Goal: Transaction & Acquisition: Purchase product/service

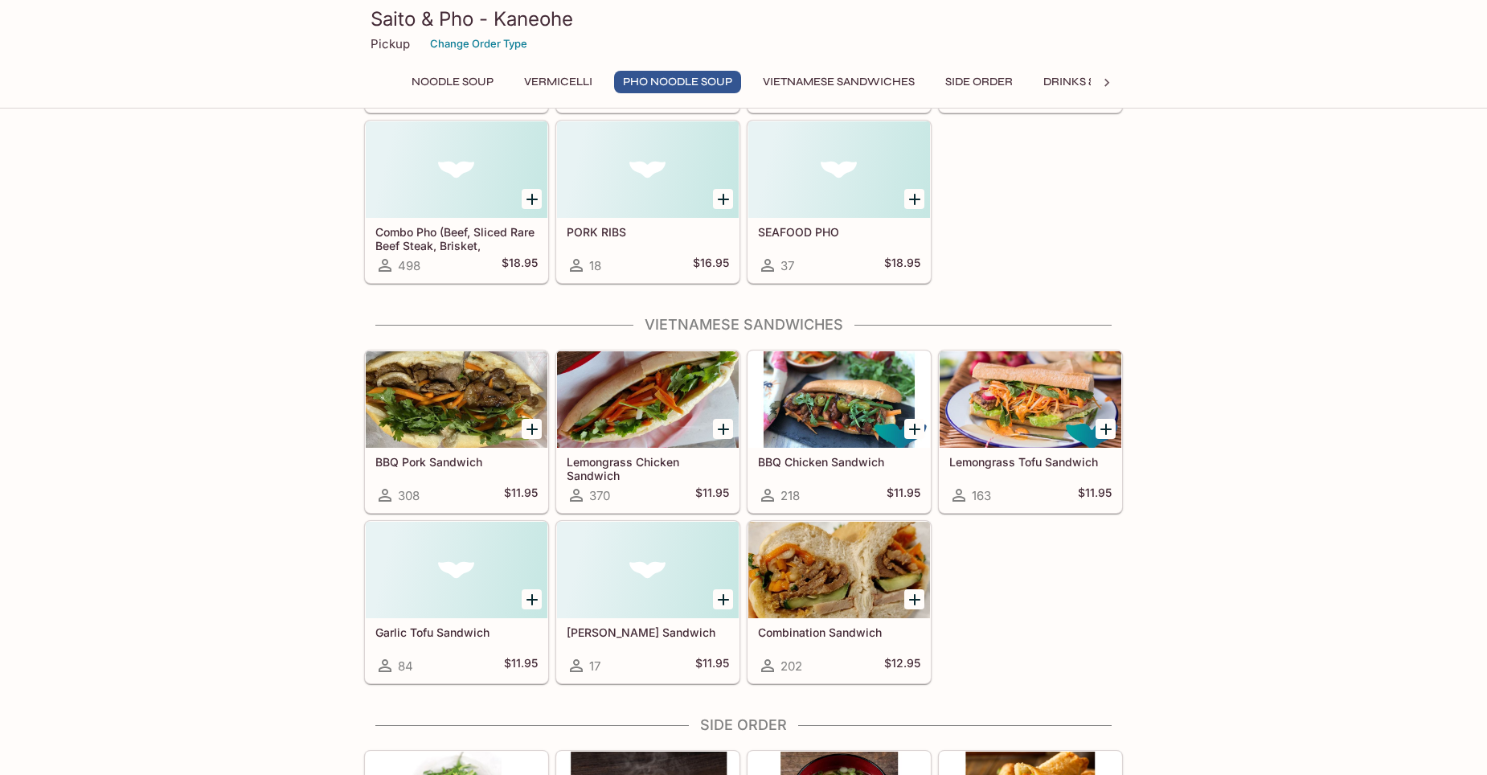
scroll to position [1366, 0]
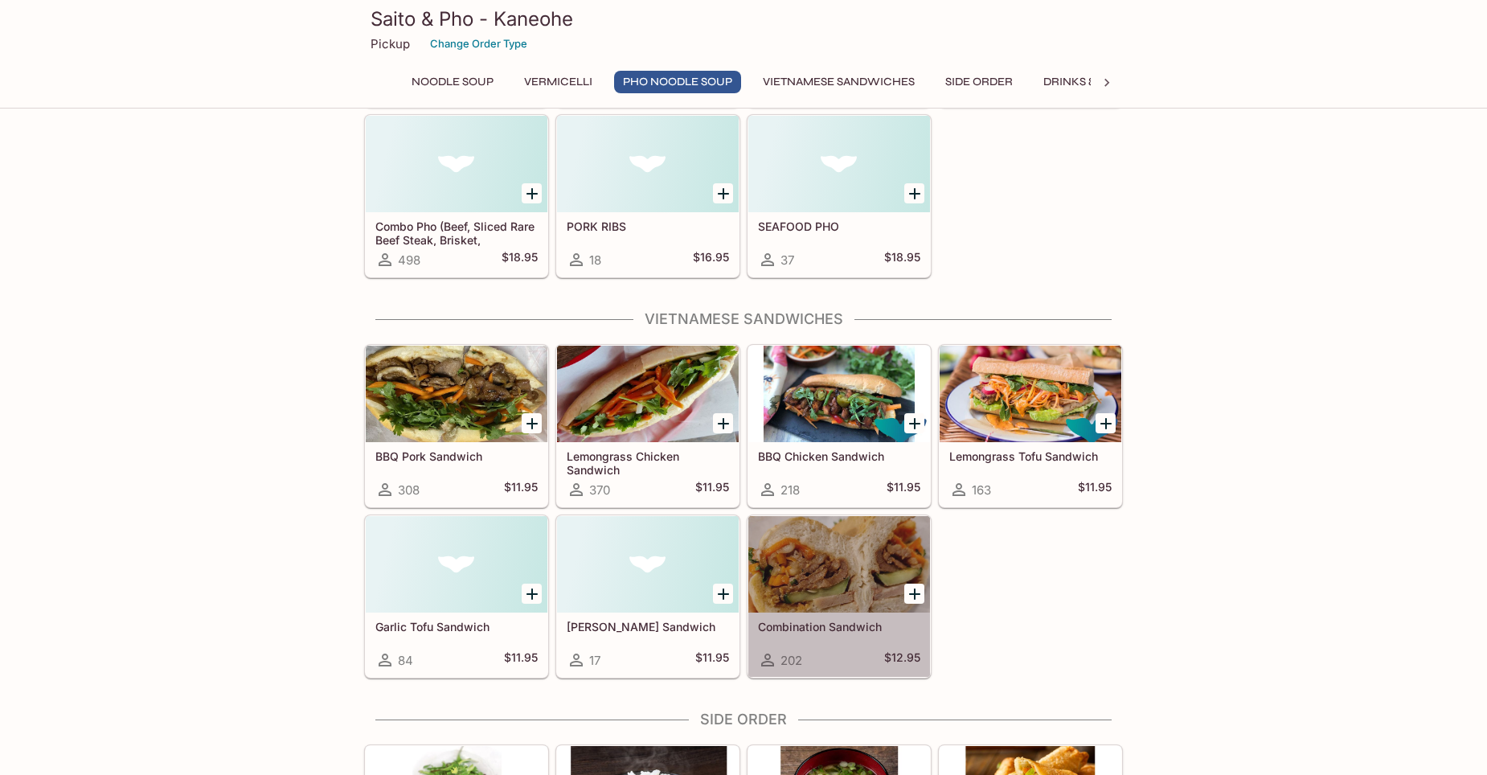
click at [844, 572] on div at bounding box center [839, 564] width 182 height 96
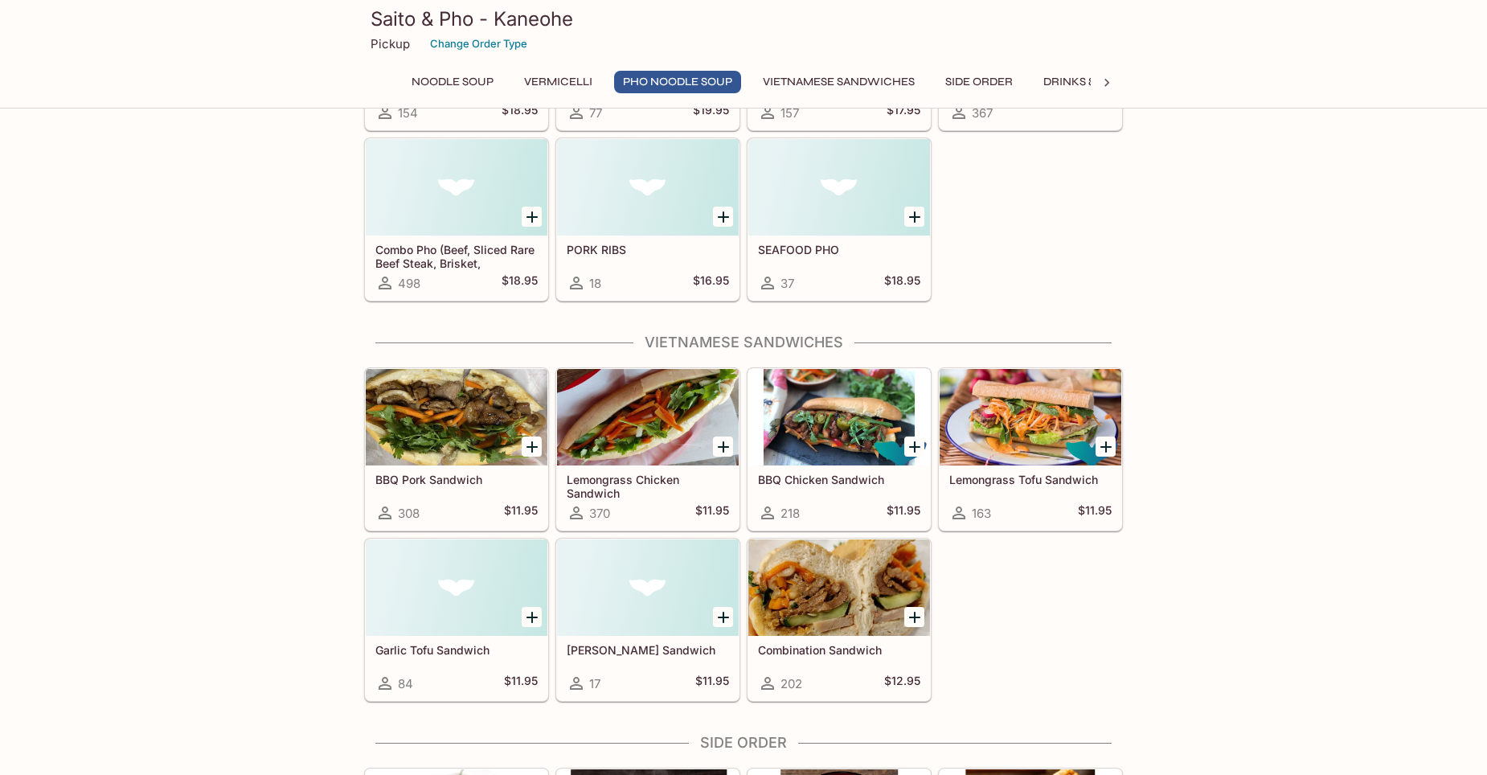
scroll to position [1355, 0]
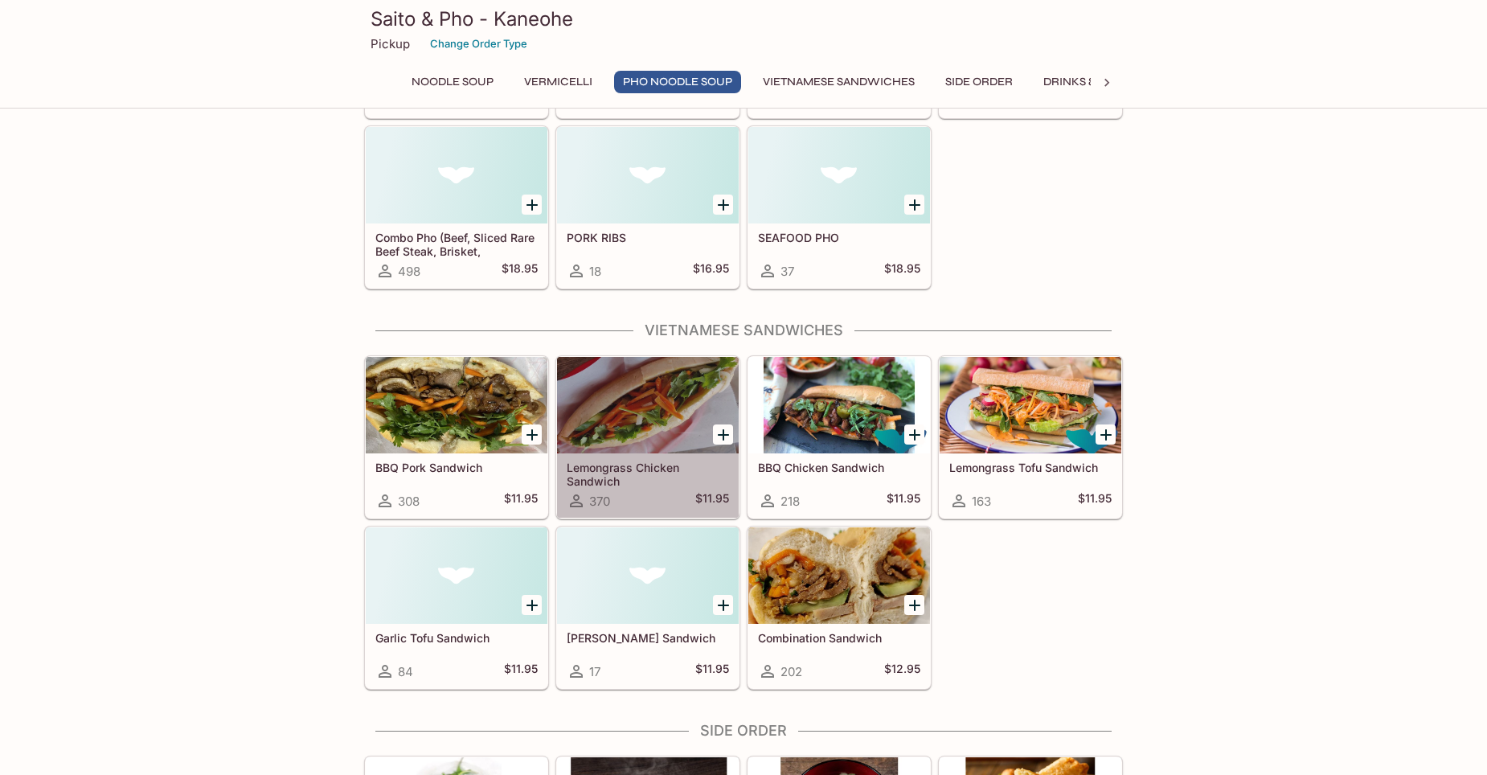
click at [645, 436] on div at bounding box center [648, 405] width 182 height 96
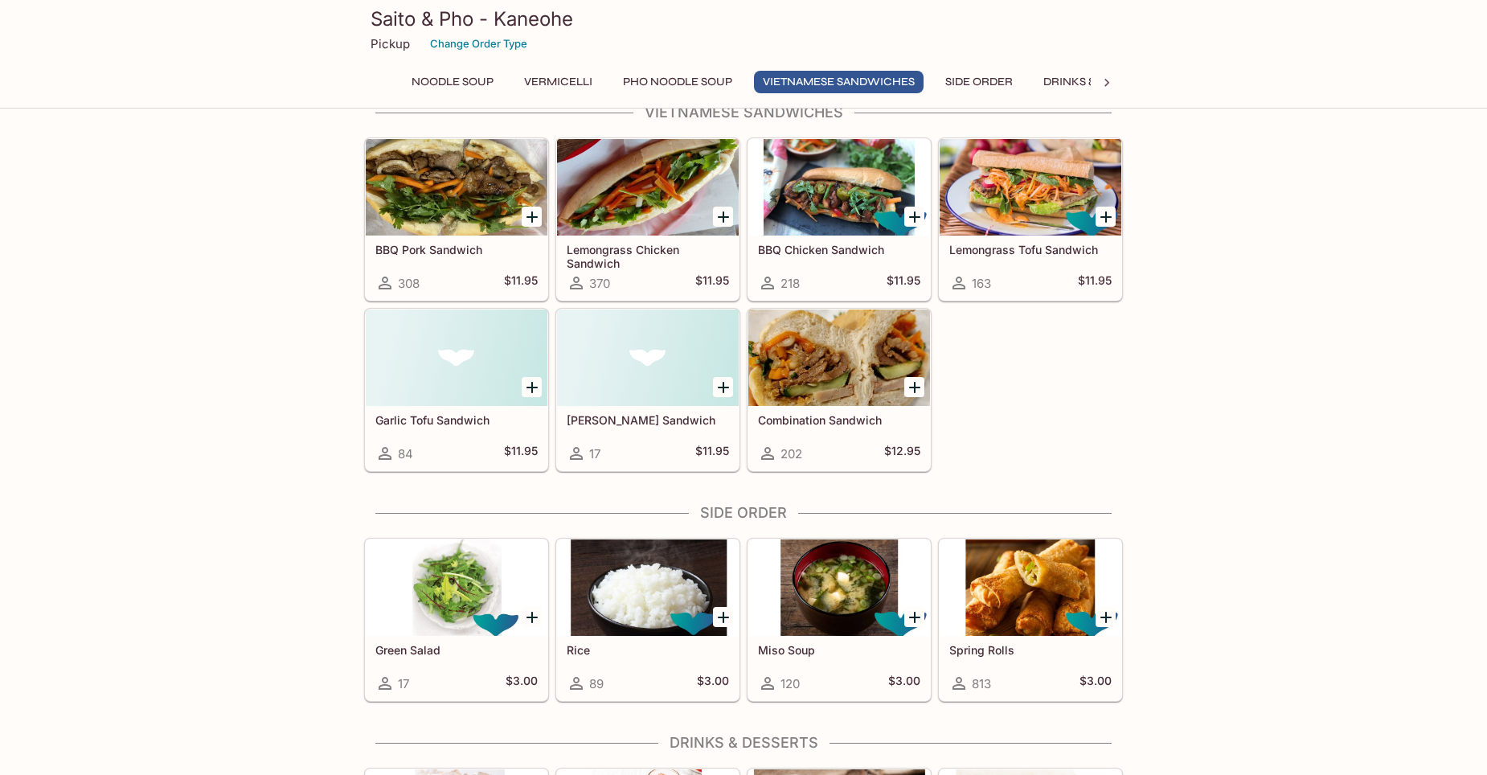
scroll to position [1757, 0]
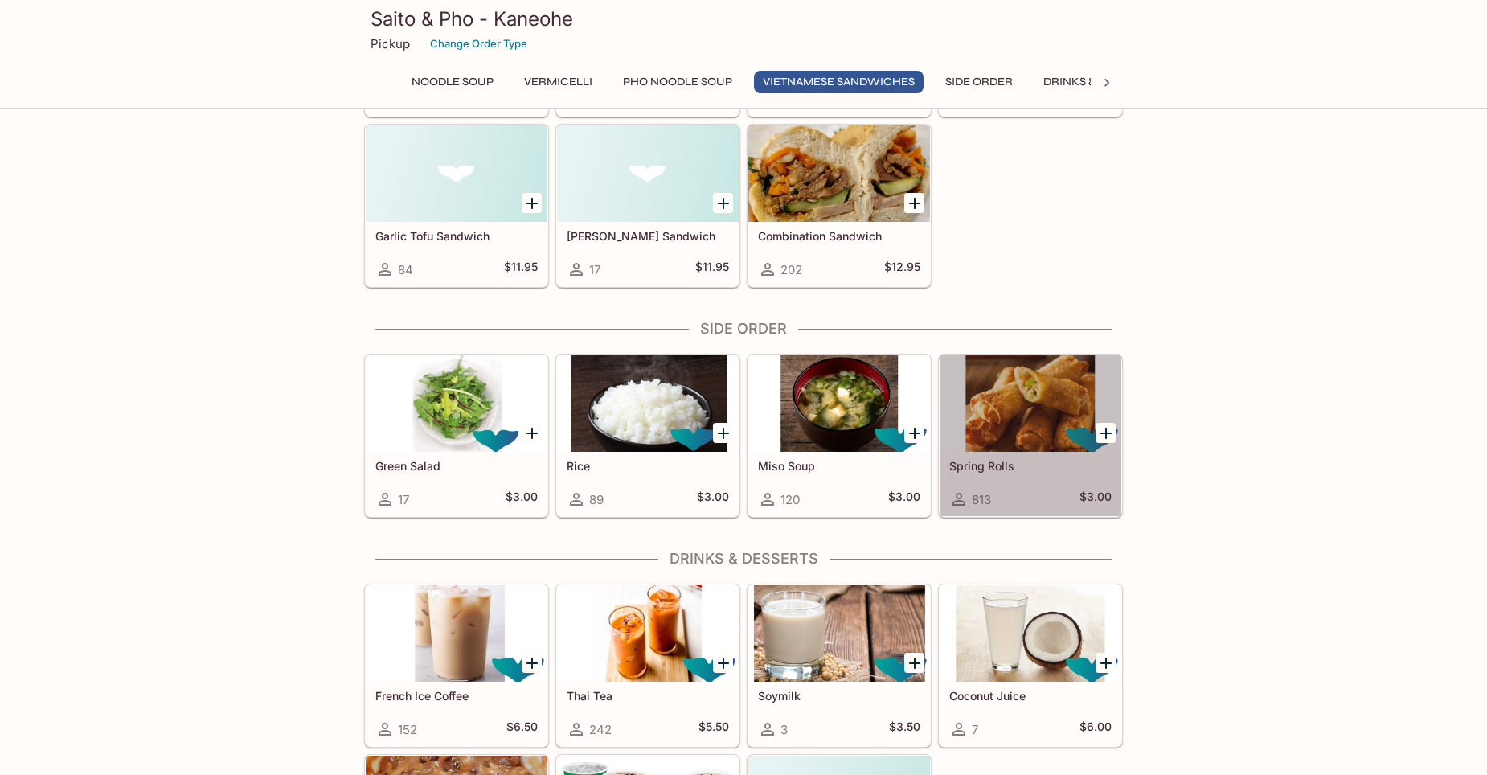
click at [1001, 413] on div at bounding box center [1031, 403] width 182 height 96
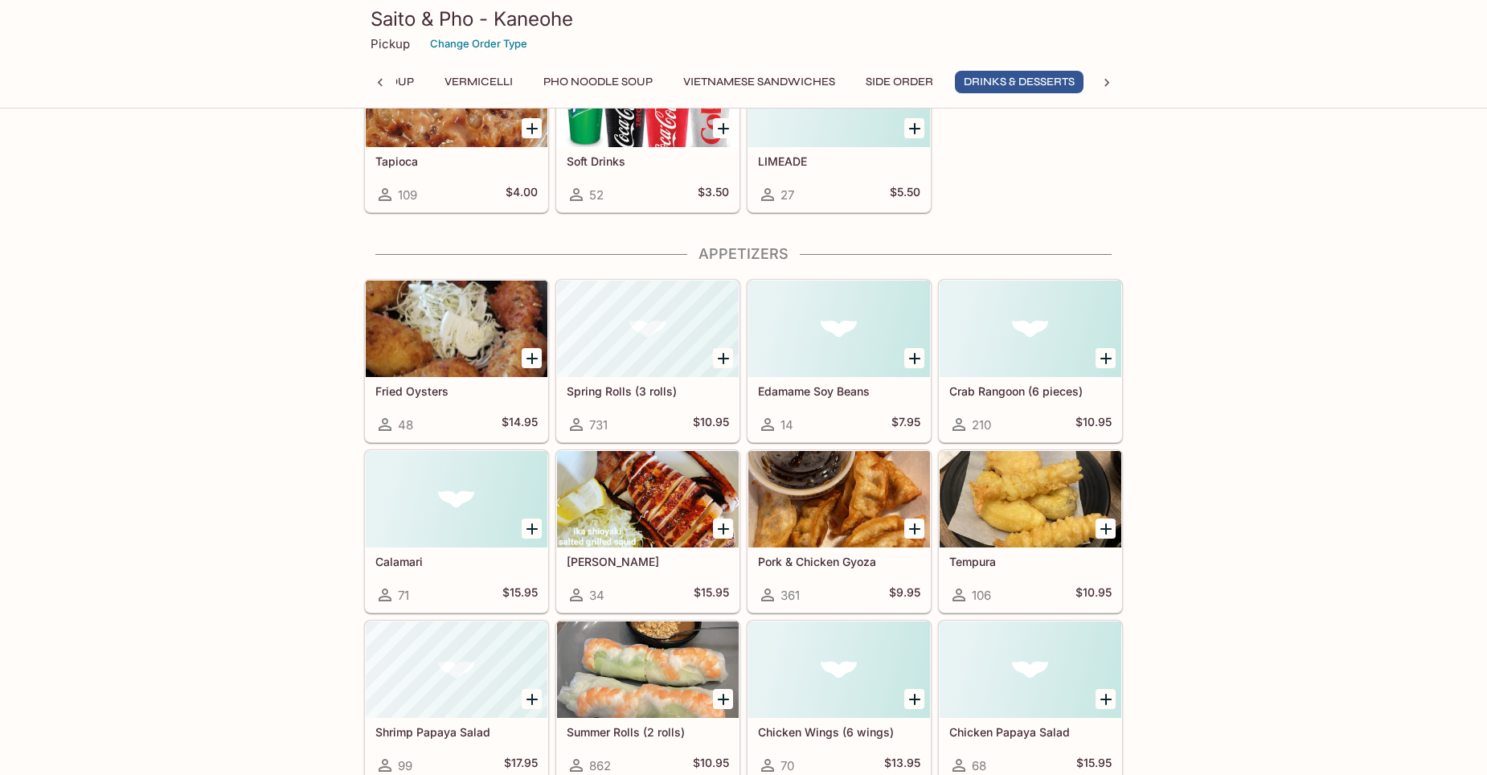
scroll to position [2480, 0]
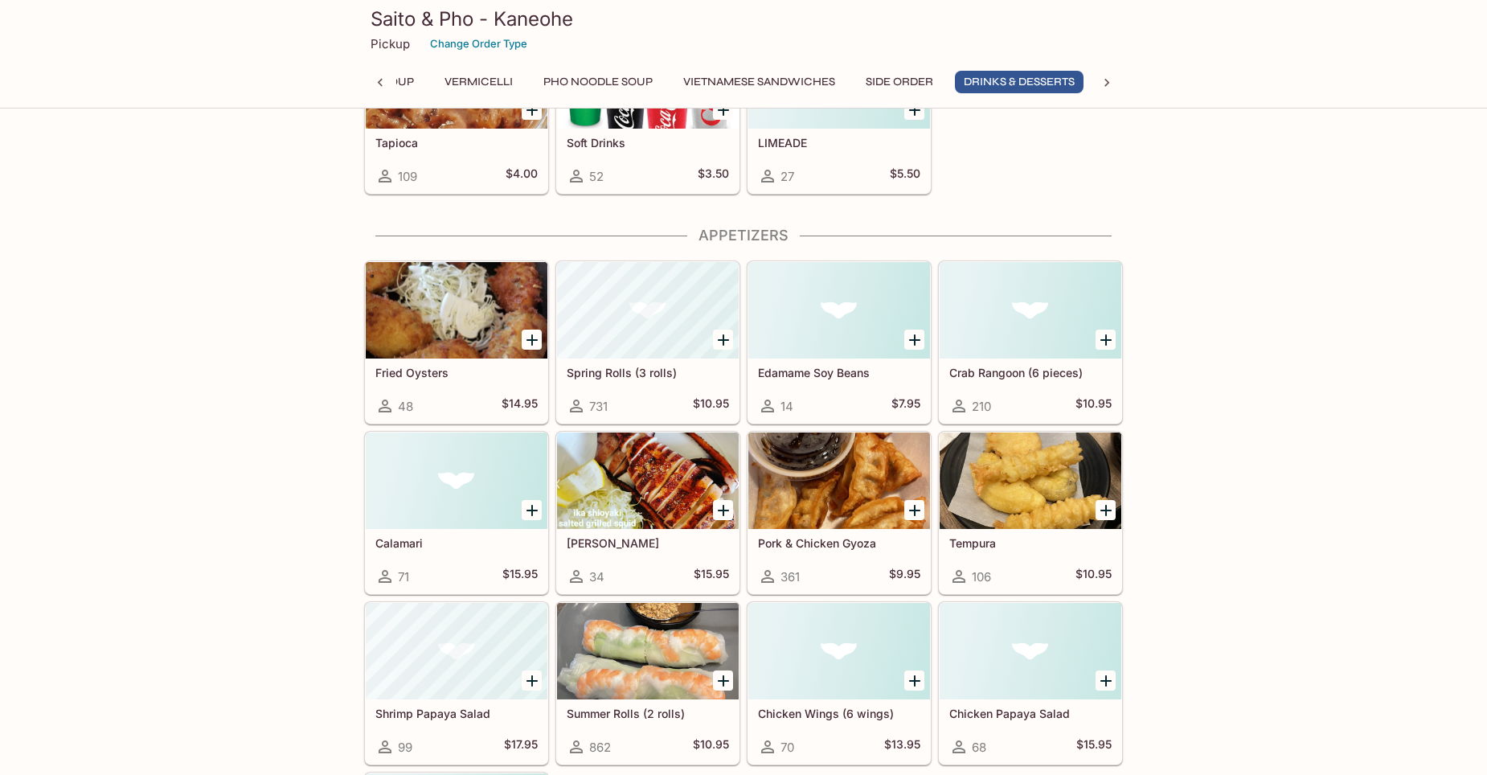
click at [1050, 495] on div at bounding box center [1031, 480] width 182 height 96
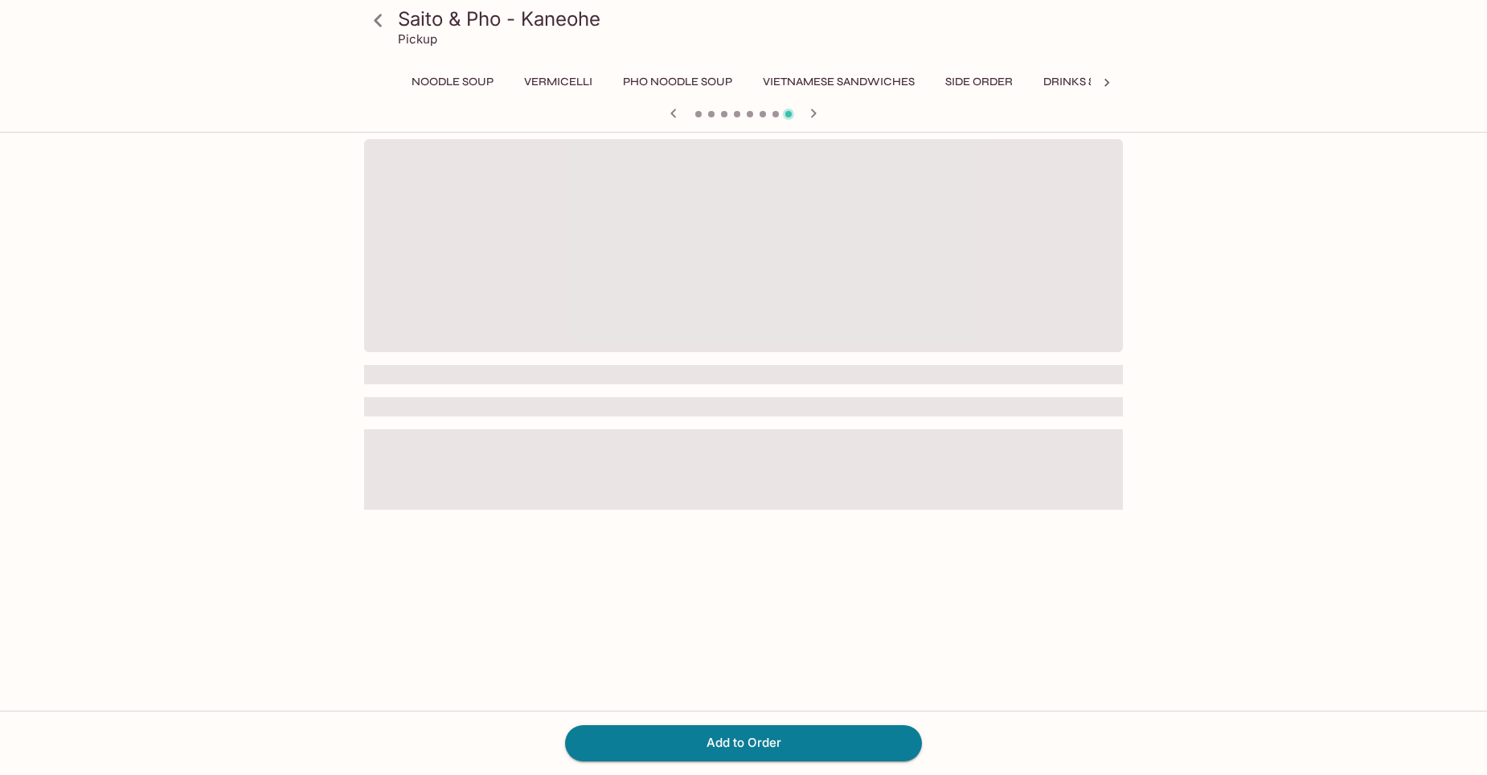
scroll to position [0, 180]
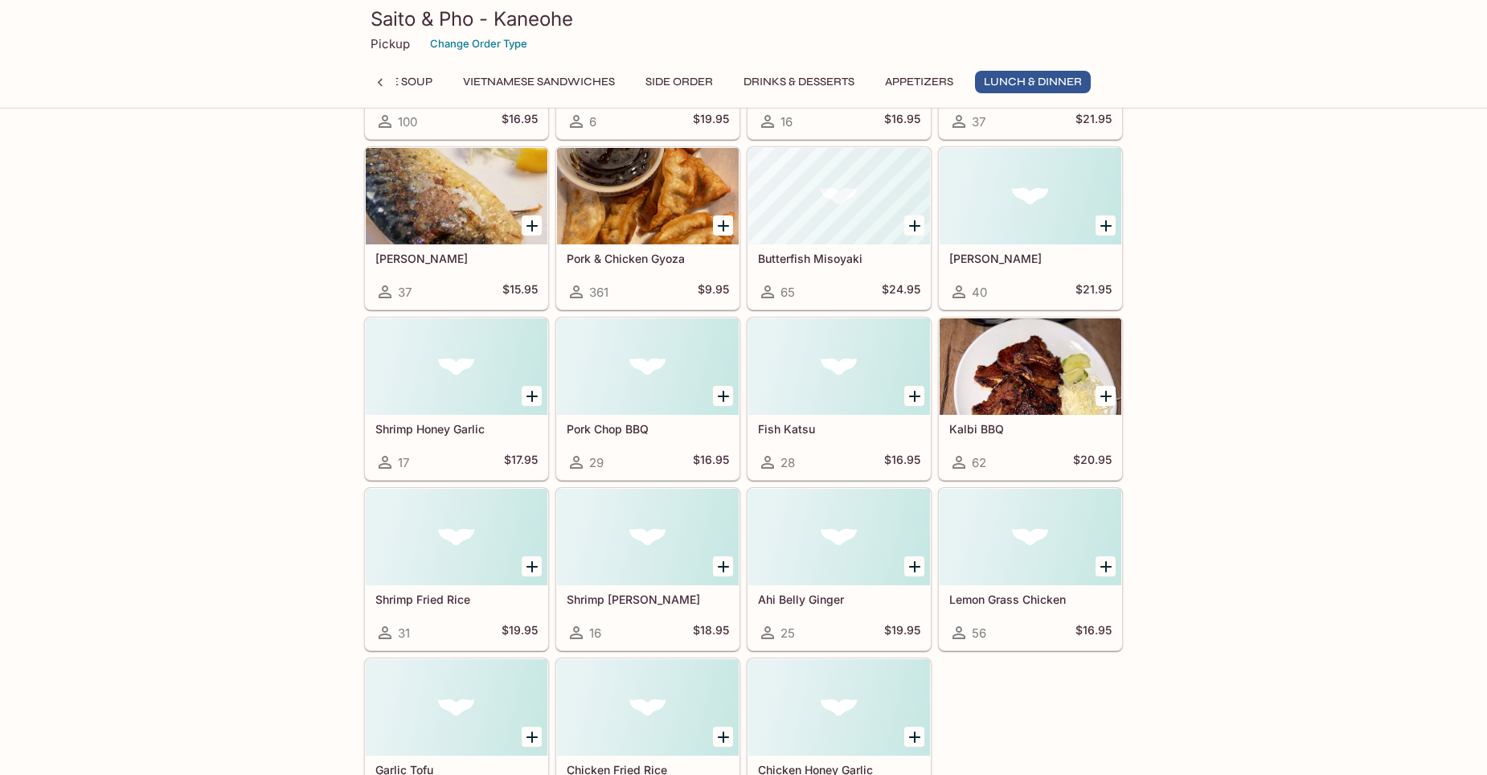
scroll to position [3893, 0]
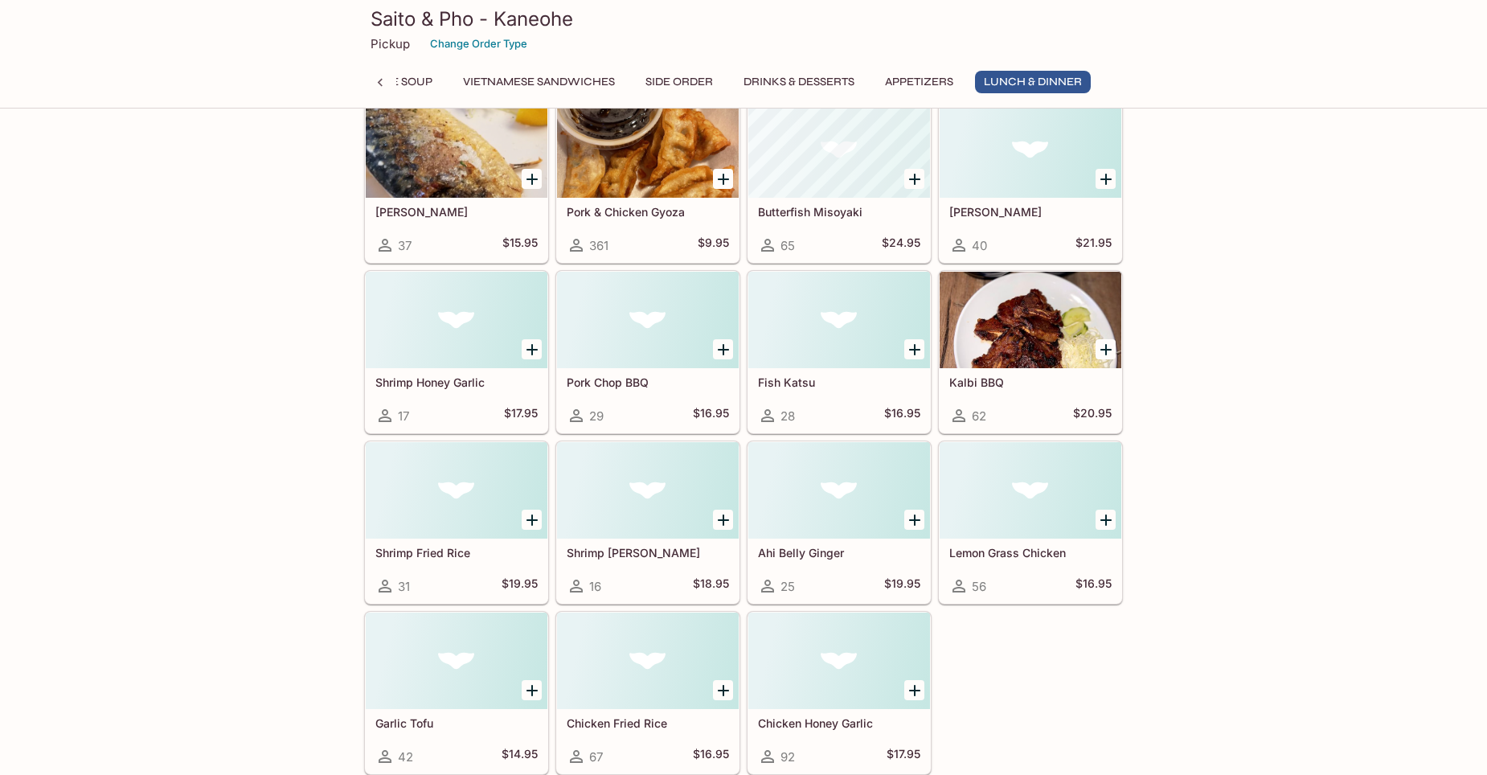
click at [796, 84] on button "Drinks & Desserts" at bounding box center [799, 82] width 129 height 23
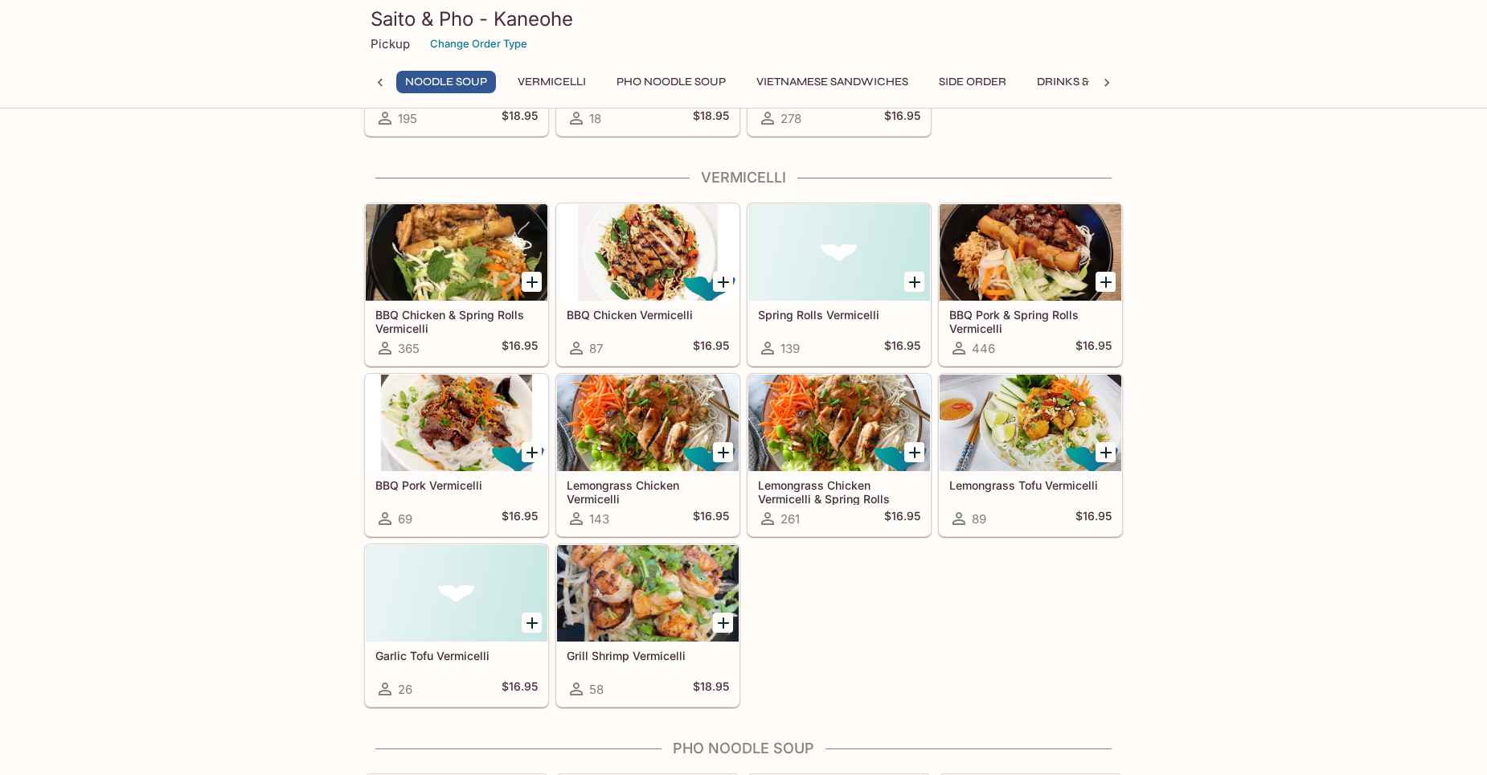
scroll to position [0, 0]
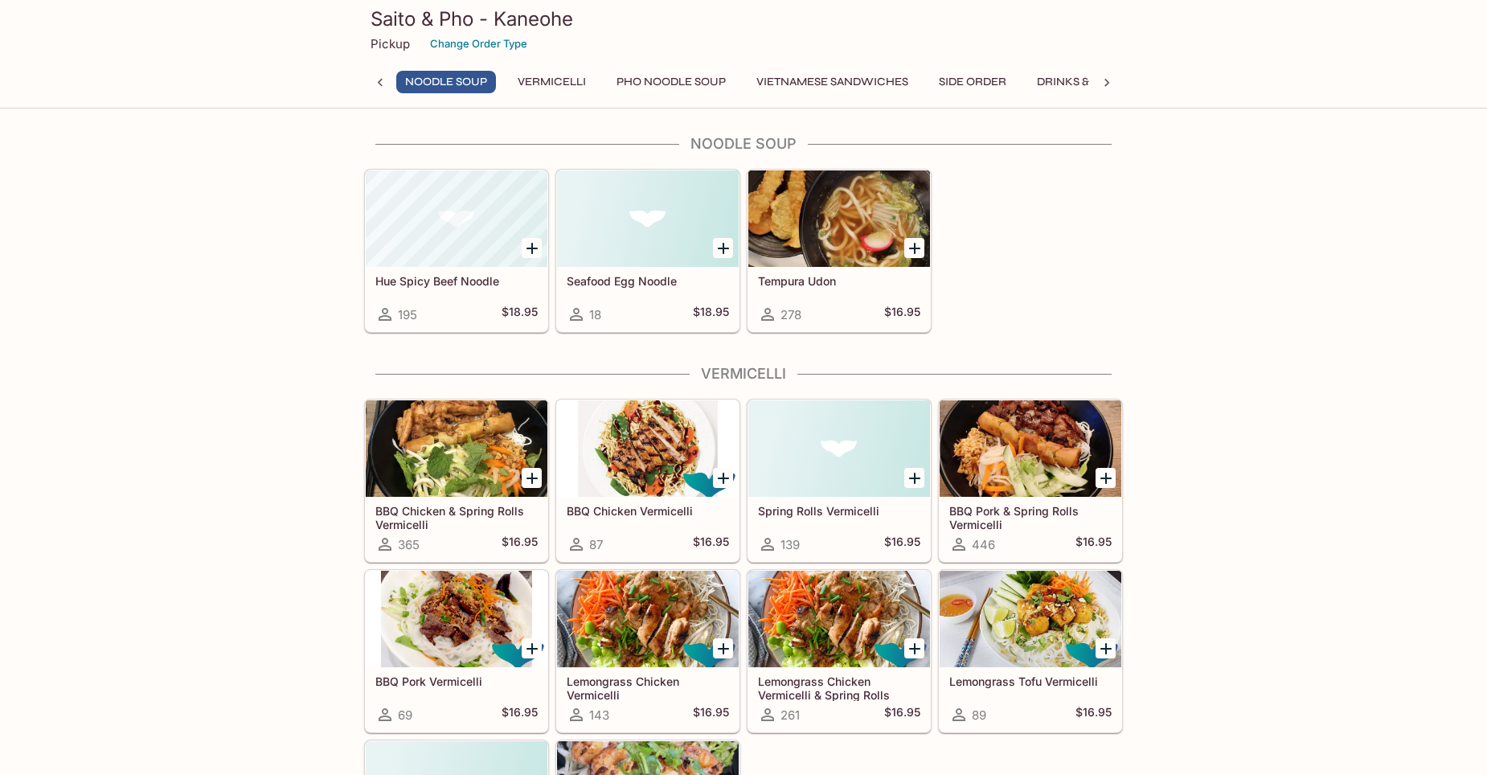
click at [1104, 82] on icon at bounding box center [1107, 83] width 16 height 16
click at [1104, 82] on div "Noodle Soup Vermicelli Pho Noodle Soup Vietnamese Sandwiches Side Order Drinks …" at bounding box center [743, 87] width 759 height 32
click at [1046, 77] on button "Lunch & Dinner" at bounding box center [1033, 82] width 116 height 23
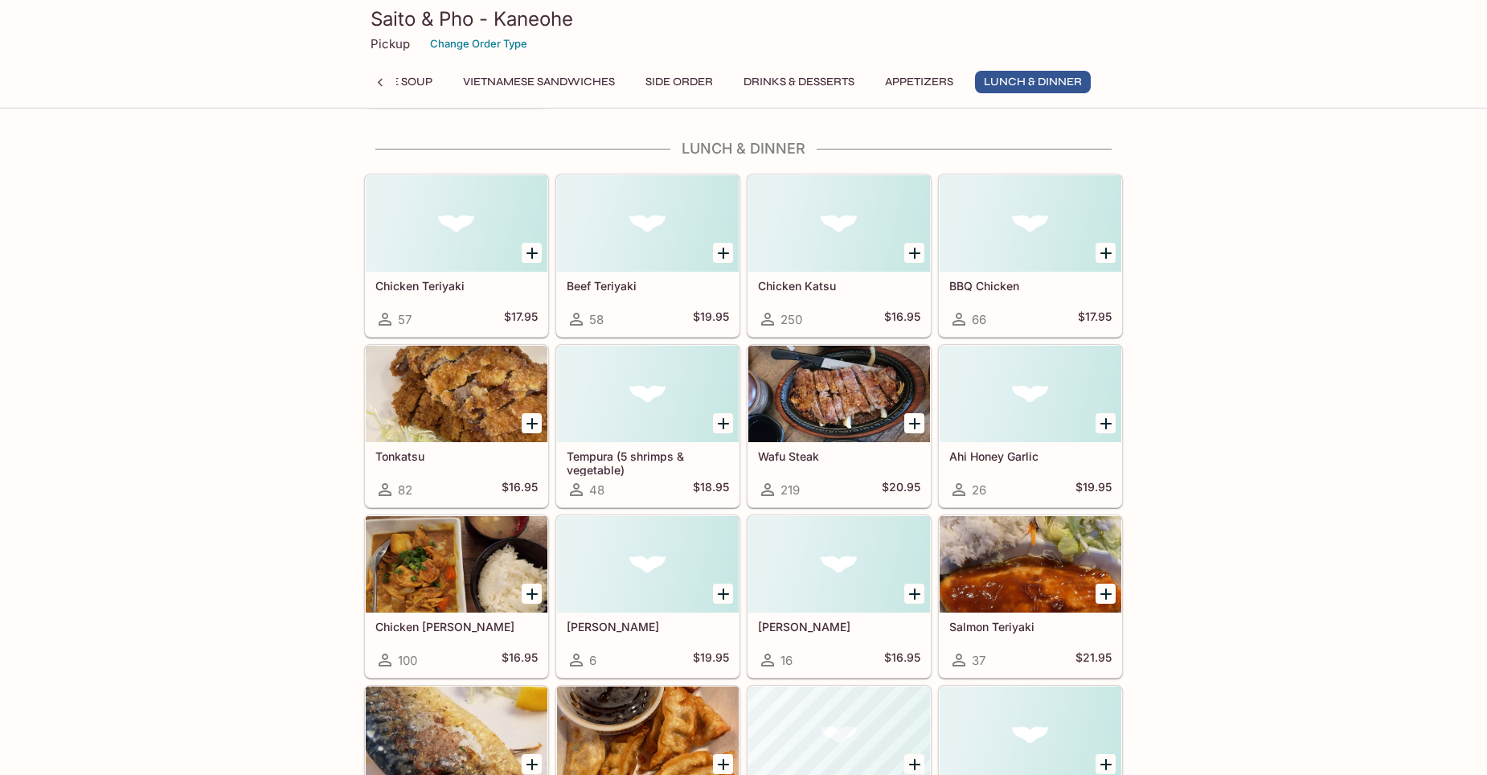
scroll to position [3311, 0]
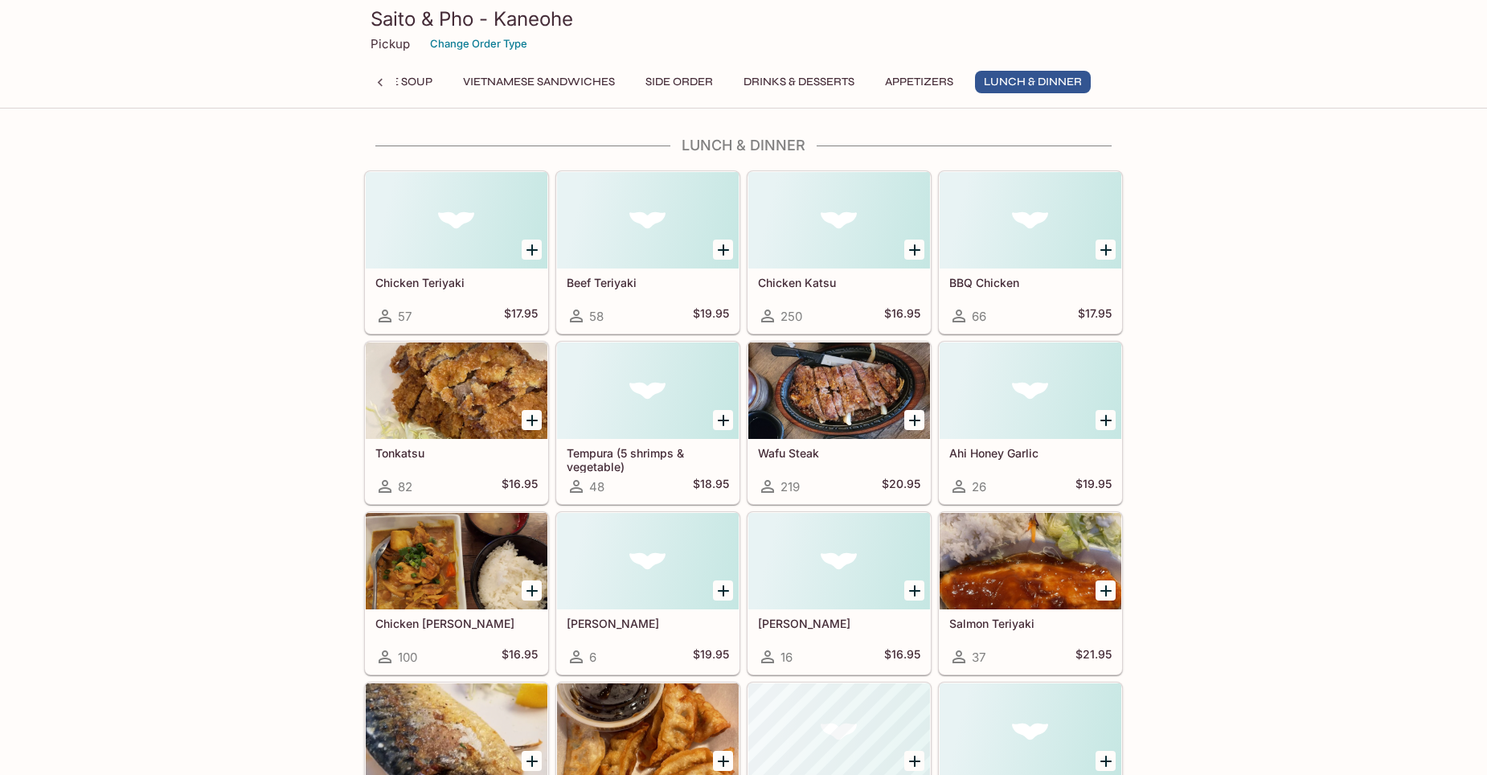
click at [934, 85] on button "Appetizers" at bounding box center [919, 82] width 86 height 23
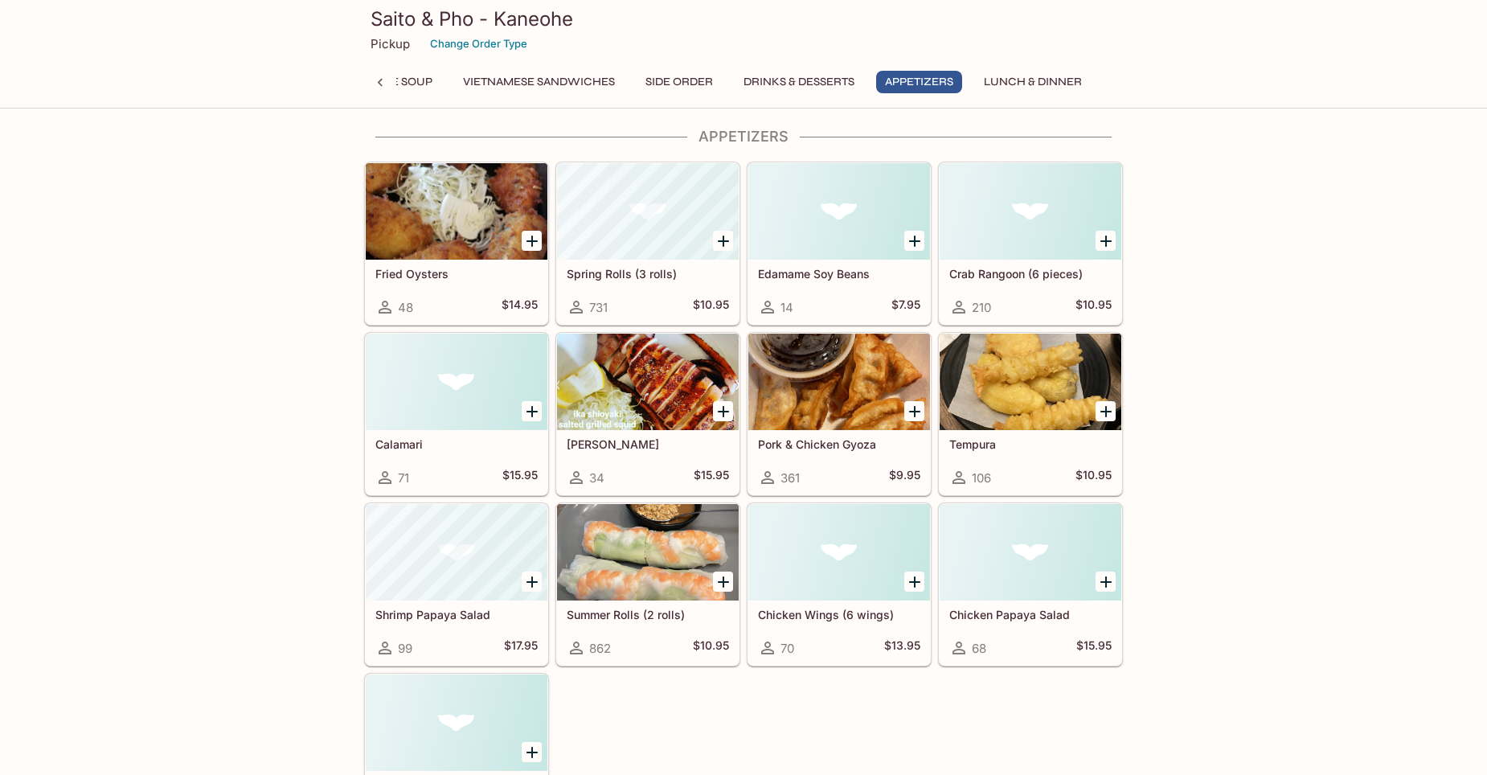
scroll to position [2570, 0]
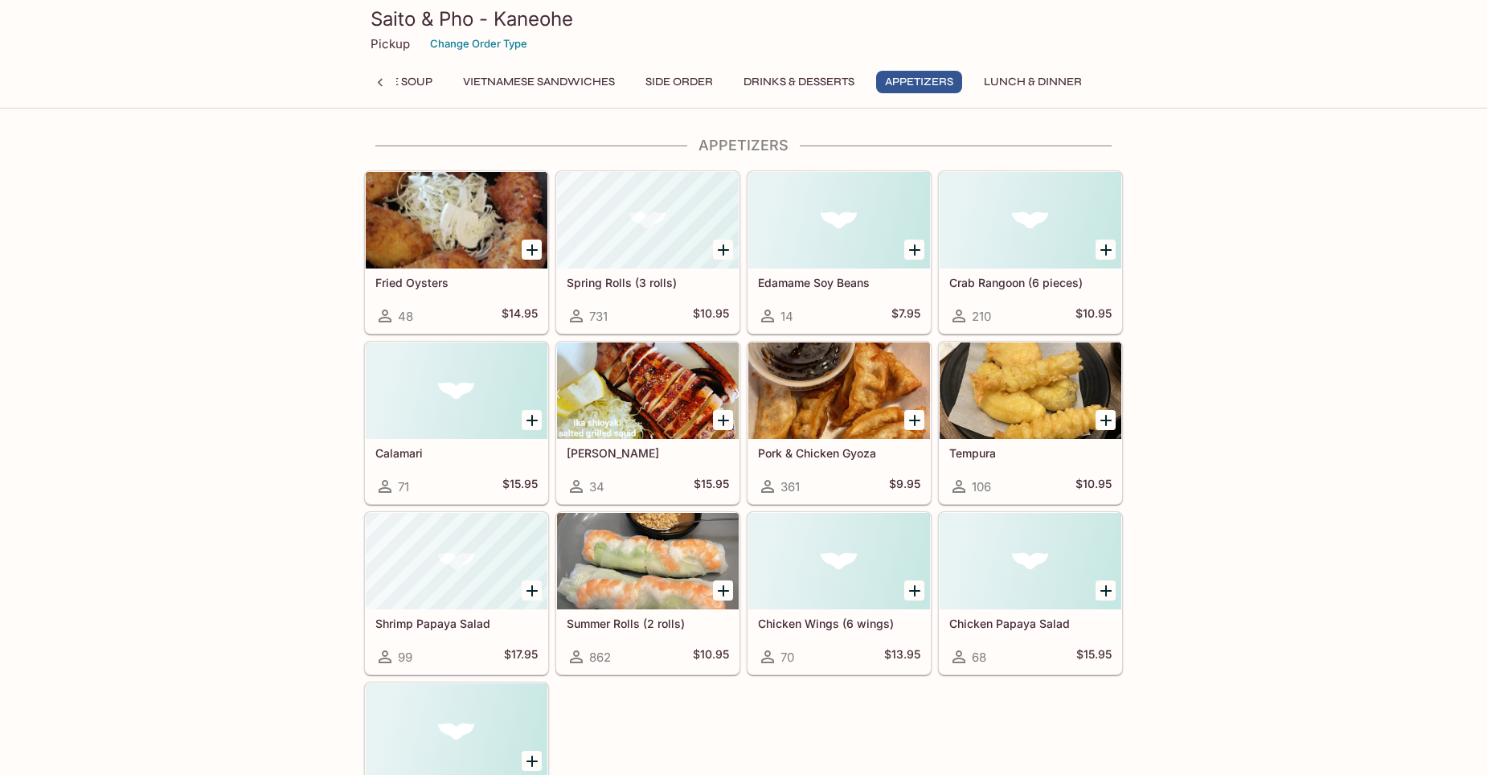
click at [826, 85] on button "Drinks & Desserts" at bounding box center [799, 82] width 129 height 23
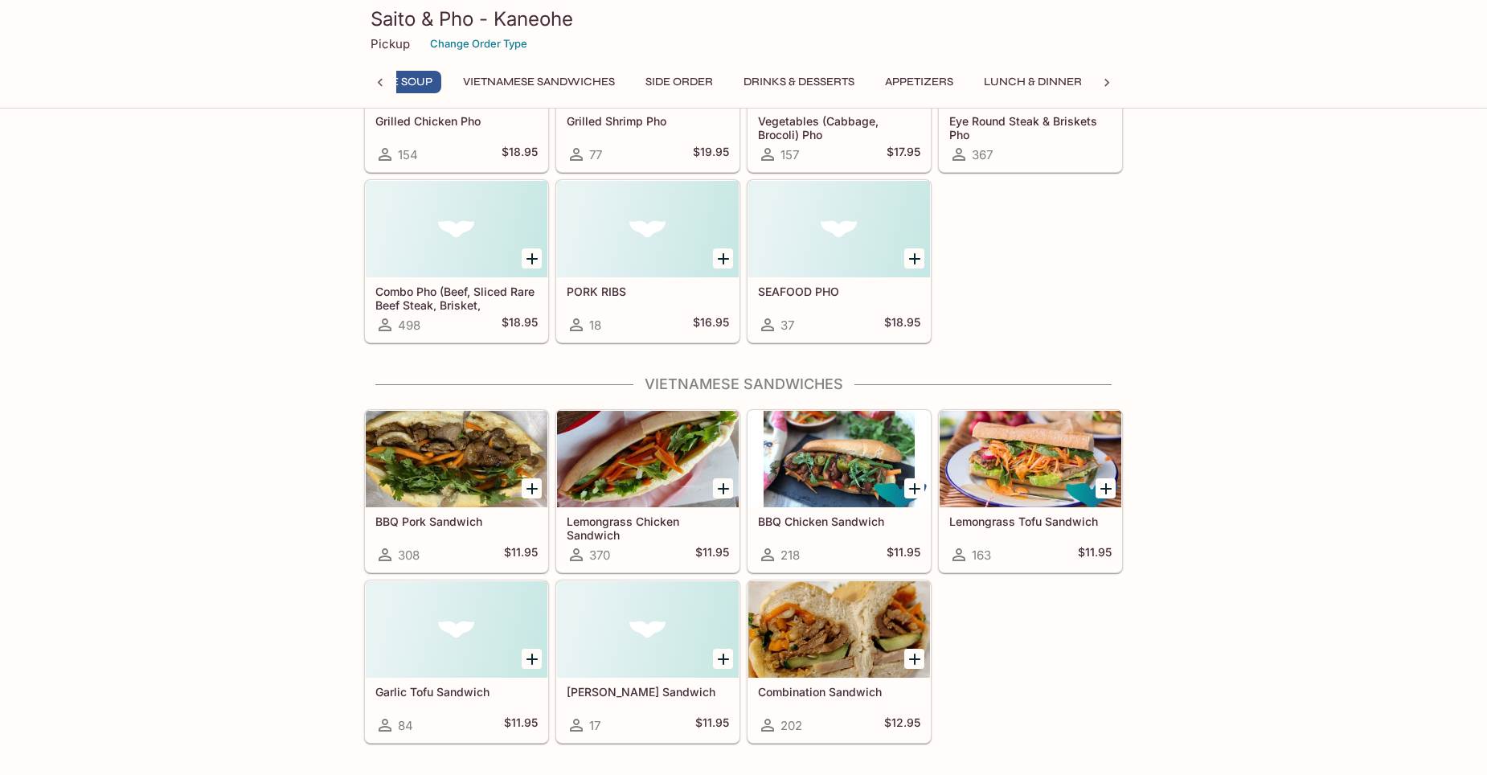
scroll to position [0, 0]
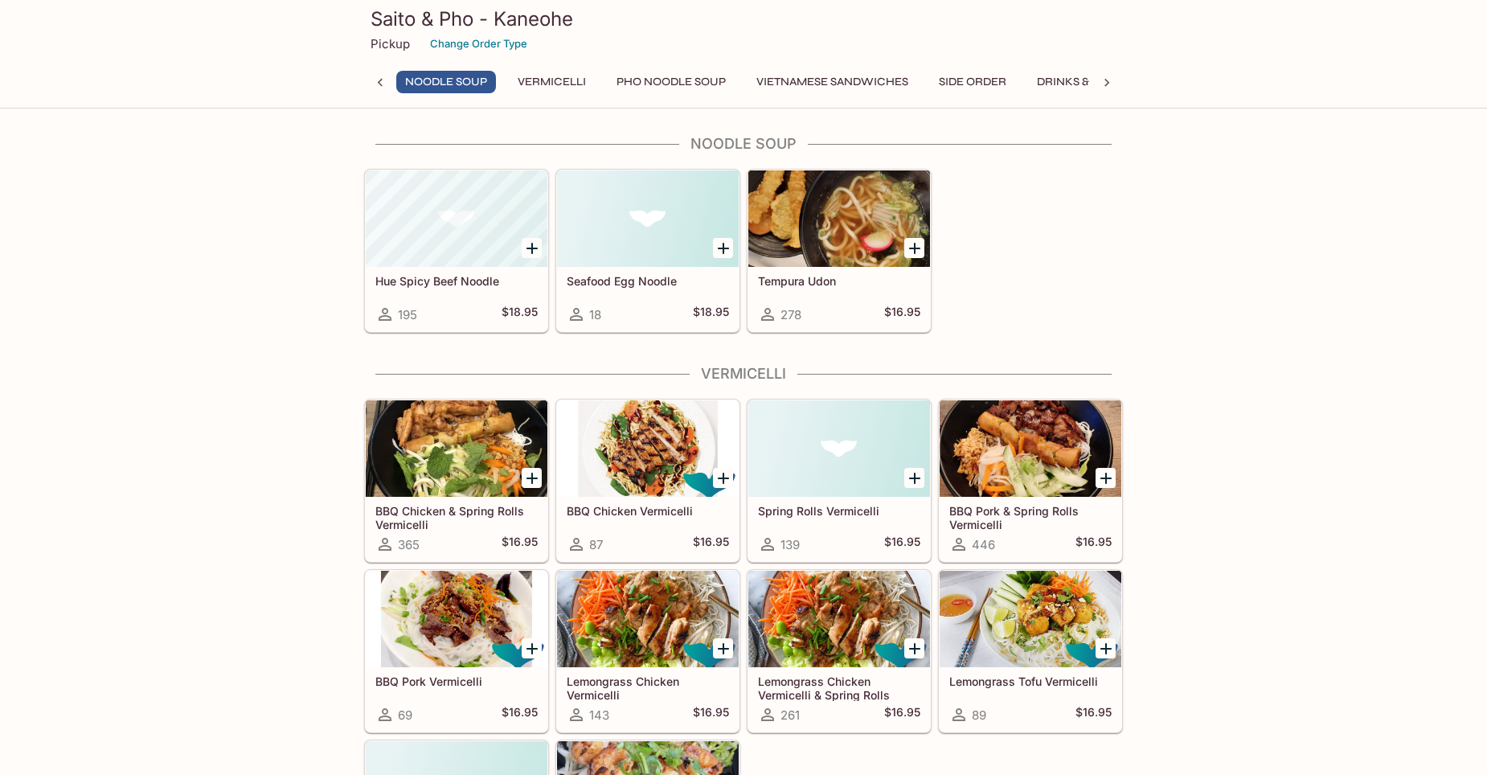
click at [379, 80] on icon at bounding box center [380, 83] width 16 height 16
click at [383, 80] on div "Noodle Soup Vermicelli Pho Noodle Soup Vietnamese Sandwiches Side Order Drinks …" at bounding box center [743, 87] width 759 height 32
